Goal: Find specific page/section

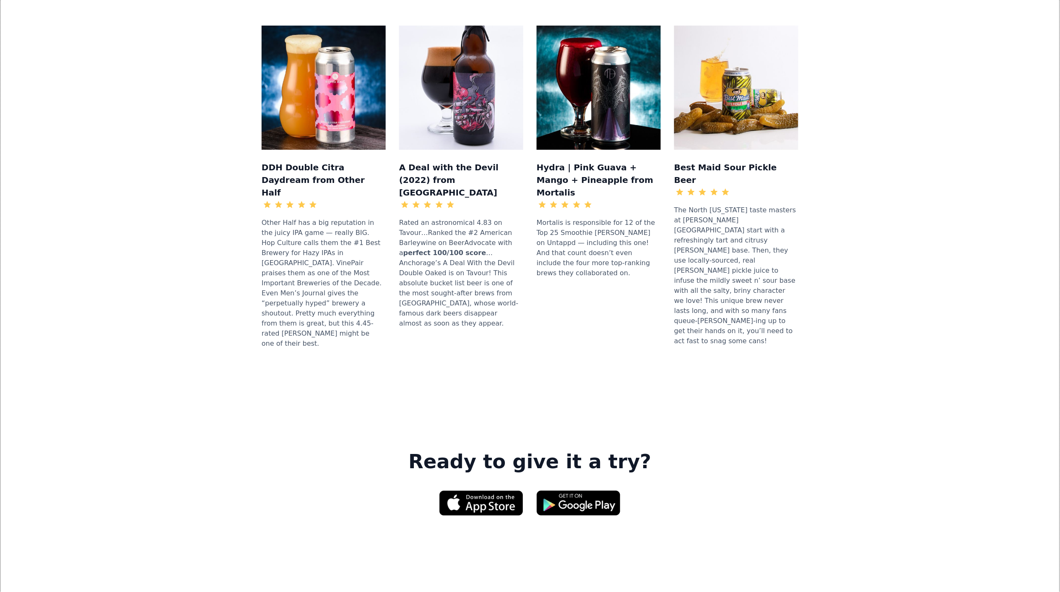
scroll to position [1025, 0]
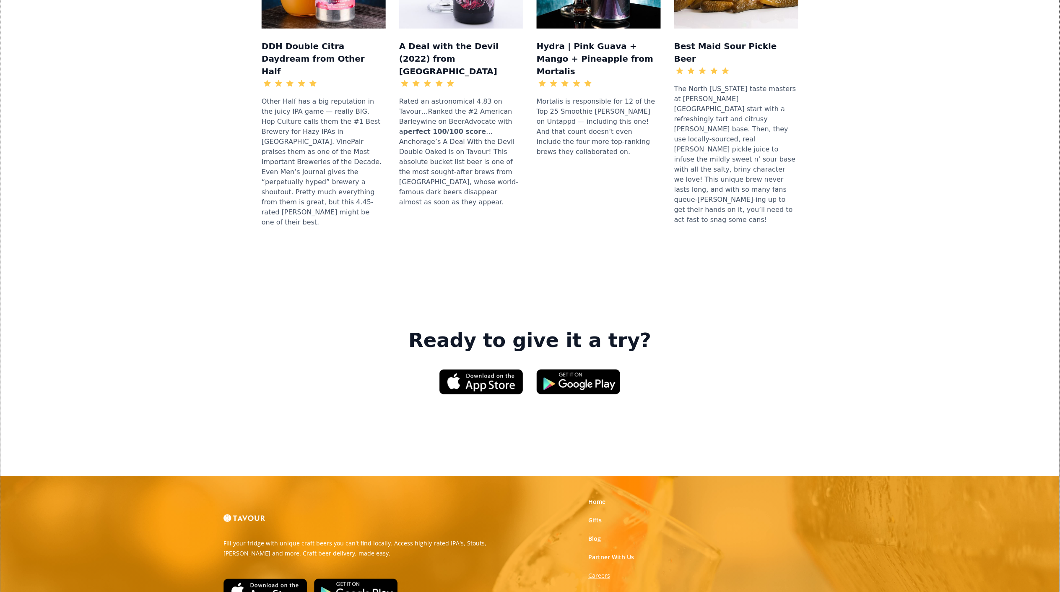
click at [598, 571] on strong "Careers" at bounding box center [600, 575] width 22 height 8
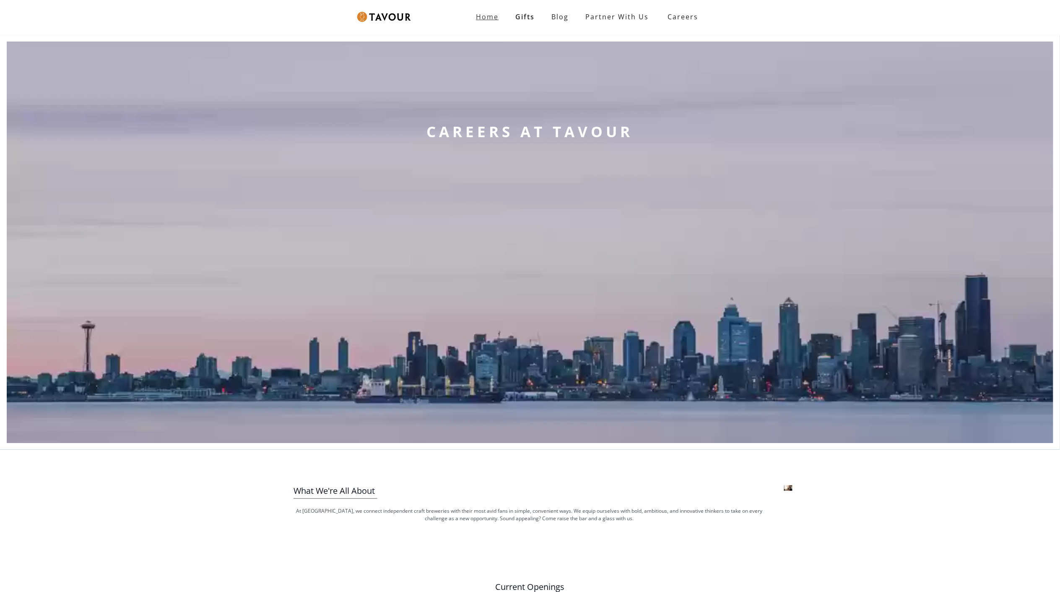
click at [487, 14] on strong "Home" at bounding box center [488, 16] width 23 height 9
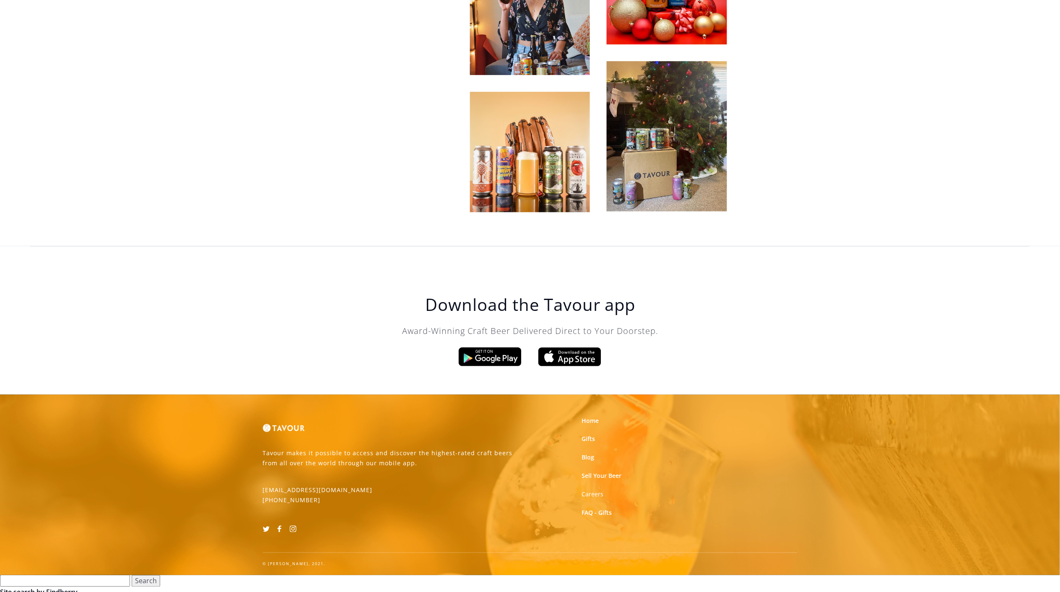
scroll to position [2550, 0]
